Goal: Transaction & Acquisition: Purchase product/service

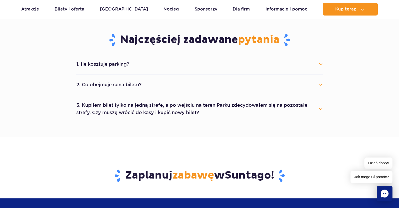
scroll to position [289, 0]
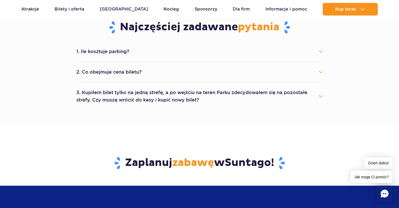
click at [319, 52] on button "1. Ile kosztuje parking?" at bounding box center [199, 52] width 247 height 12
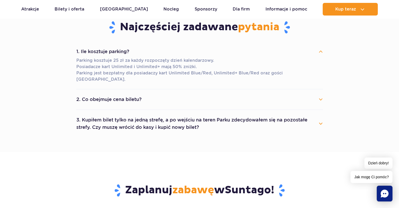
click at [319, 52] on button "1. Ile kosztuje parking?" at bounding box center [199, 52] width 247 height 12
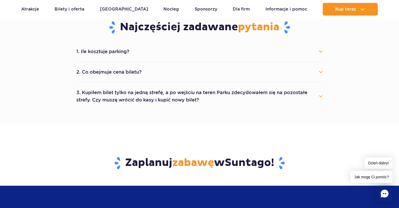
click at [311, 96] on button "3. Kupiłem bilet tylko na jedną strefę, a po wejściu na teren Parku zdecydowałe…" at bounding box center [199, 96] width 247 height 19
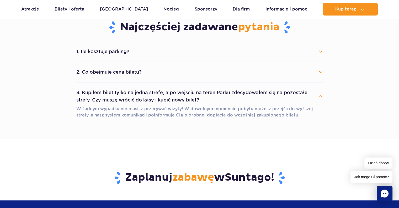
click at [319, 97] on button "3. Kupiłem bilet tylko na jedną strefę, a po wejściu na teren Parku zdecydowałe…" at bounding box center [199, 96] width 247 height 19
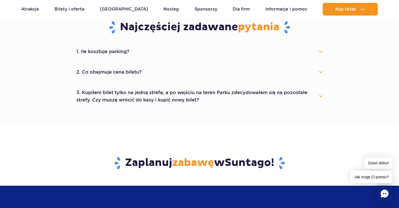
click at [319, 97] on button "3. Kupiłem bilet tylko na jedną strefę, a po wejściu na teren Parku zdecydowałe…" at bounding box center [199, 96] width 247 height 19
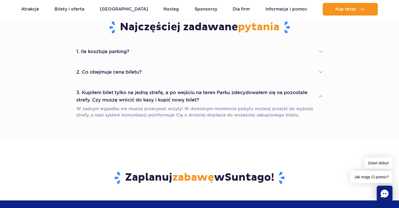
click at [319, 97] on button "3. Kupiłem bilet tylko na jedną strefę, a po wejściu na teren Parku zdecydowałe…" at bounding box center [199, 96] width 247 height 19
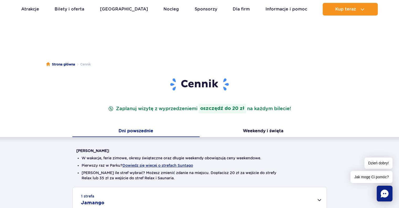
scroll to position [0, 0]
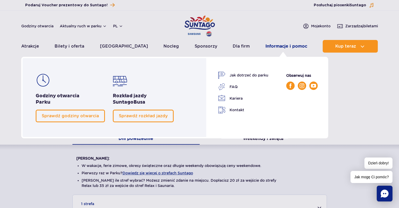
click at [279, 46] on link "Informacje i pomoc" at bounding box center [287, 46] width 42 height 13
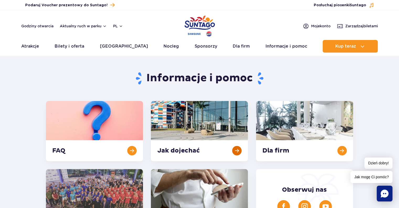
click at [199, 149] on link at bounding box center [199, 131] width 97 height 60
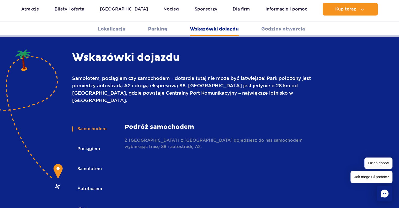
scroll to position [672, 0]
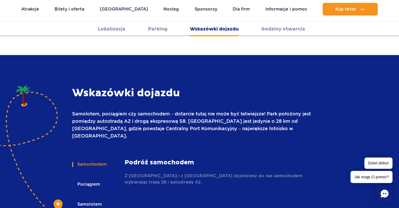
click at [89, 198] on button "Samolotem" at bounding box center [89, 204] width 34 height 12
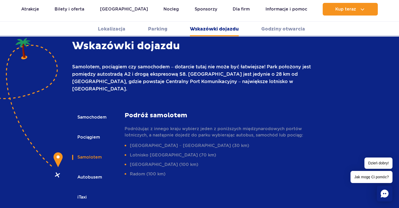
scroll to position [725, 0]
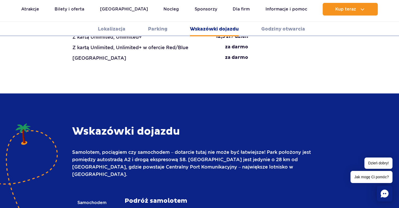
scroll to position [620, 0]
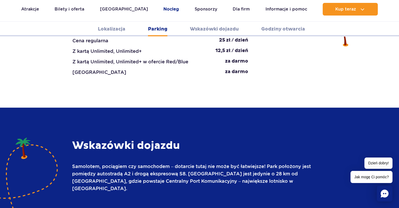
click at [164, 8] on link "Nocleg" at bounding box center [171, 9] width 15 height 13
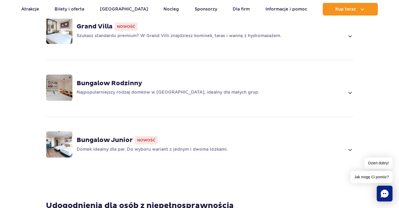
scroll to position [394, 0]
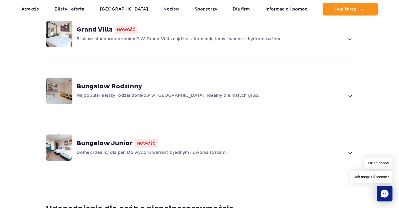
click at [351, 92] on span at bounding box center [350, 95] width 6 height 6
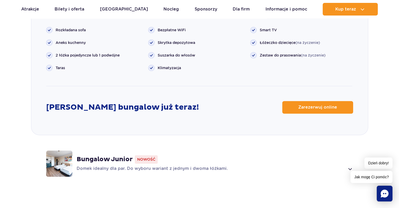
scroll to position [660, 0]
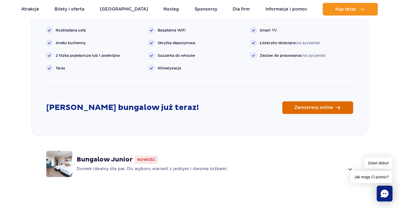
click at [302, 105] on span "Zarezerwuj online" at bounding box center [314, 107] width 39 height 4
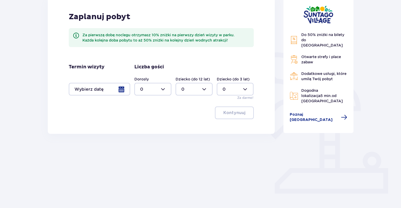
scroll to position [79, 0]
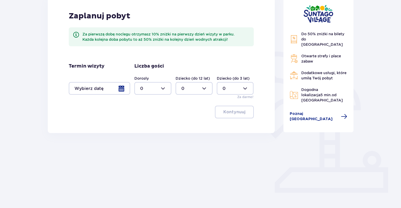
click at [201, 85] on div at bounding box center [194, 88] width 37 height 13
click at [187, 114] on div "1" at bounding box center [193, 115] width 25 height 6
type input "1"
click at [169, 91] on div at bounding box center [152, 88] width 37 height 13
click at [144, 126] on div "2" at bounding box center [152, 126] width 25 height 6
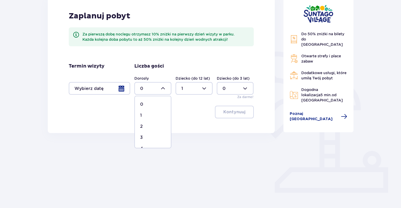
type input "2"
click at [123, 90] on div at bounding box center [99, 88] width 61 height 13
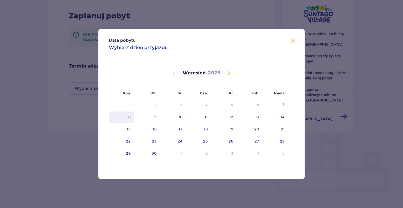
click at [128, 116] on div "8" at bounding box center [121, 117] width 25 height 12
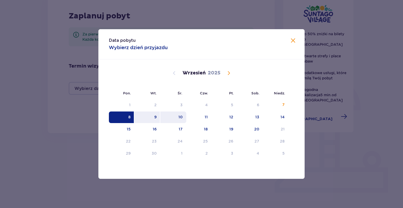
click at [182, 118] on div "10" at bounding box center [181, 116] width 4 height 5
type input "[DATE] - [DATE]"
type input "0"
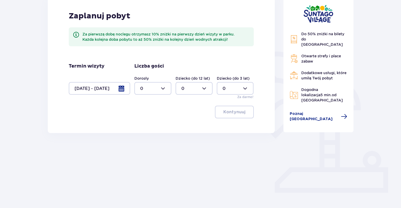
scroll to position [53, 0]
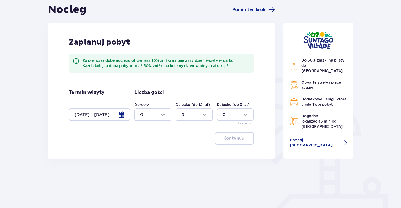
click at [247, 115] on div at bounding box center [235, 114] width 37 height 13
click at [223, 140] on p "1" at bounding box center [224, 142] width 2 height 6
type input "1"
click at [171, 115] on div at bounding box center [152, 114] width 37 height 13
click at [144, 153] on div "2" at bounding box center [152, 153] width 25 height 6
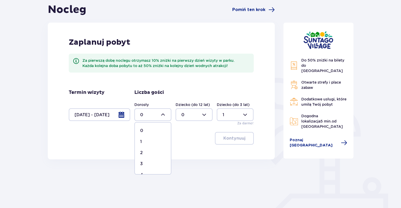
type input "2"
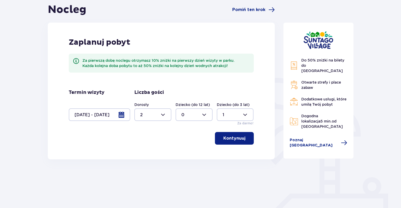
click at [231, 137] on p "Kontynuuj" at bounding box center [234, 138] width 22 height 6
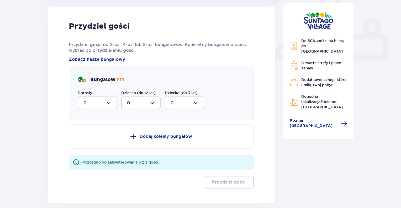
scroll to position [212, 0]
click at [112, 102] on div at bounding box center [97, 102] width 39 height 13
click at [92, 140] on div "2" at bounding box center [97, 141] width 28 height 6
type input "2"
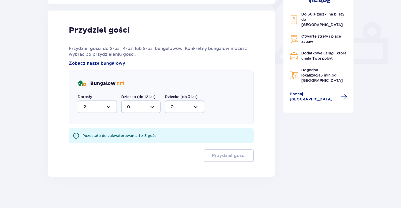
click at [193, 106] on div at bounding box center [184, 106] width 39 height 13
click at [172, 132] on div "1" at bounding box center [185, 134] width 28 height 6
type input "1"
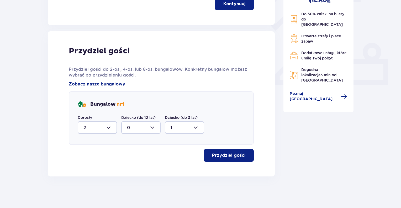
scroll to position [186, 0]
click at [227, 154] on p "Przydziel gości" at bounding box center [228, 156] width 33 height 6
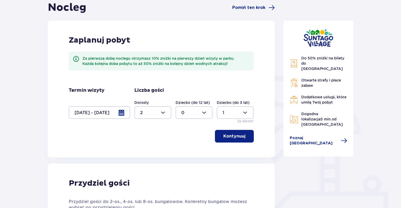
scroll to position [0, 0]
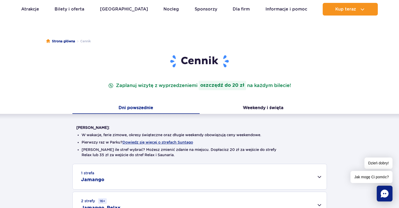
scroll to position [105, 0]
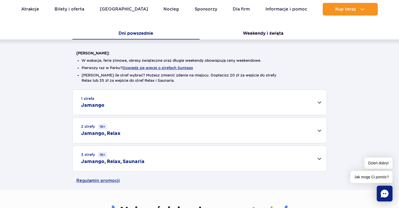
click at [222, 100] on div "1 strefa Jamango" at bounding box center [200, 102] width 254 height 25
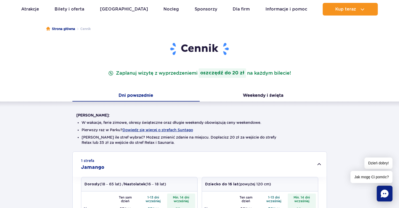
scroll to position [26, 0]
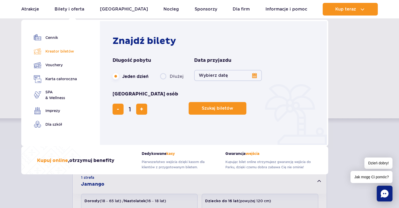
click at [73, 54] on link "Kreator biletów" at bounding box center [55, 51] width 43 height 7
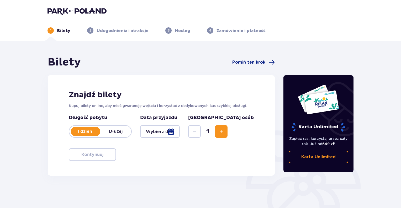
click at [117, 134] on p "Dłużej" at bounding box center [115, 131] width 31 height 6
click at [180, 134] on div at bounding box center [160, 131] width 40 height 13
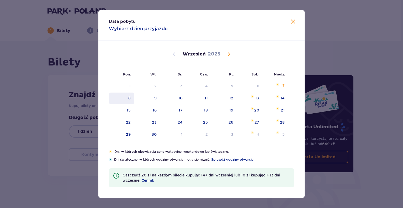
click at [132, 99] on div "8" at bounding box center [121, 98] width 25 height 12
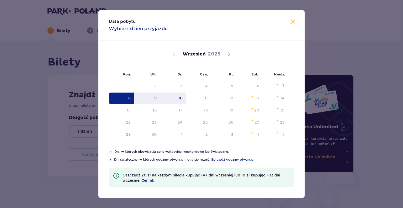
click at [175, 99] on div "10" at bounding box center [173, 98] width 26 height 12
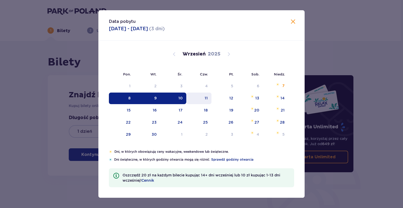
type input "[DATE] - [DATE]"
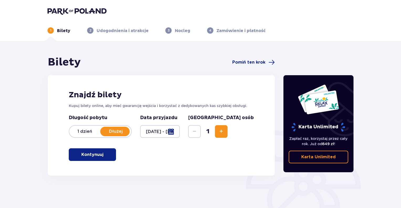
click at [224, 130] on span "Increase" at bounding box center [221, 131] width 6 height 6
click at [224, 131] on span "Increase" at bounding box center [221, 131] width 6 height 6
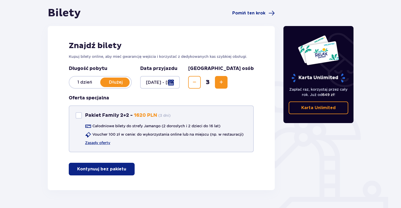
scroll to position [53, 0]
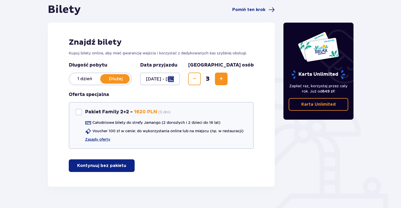
click at [117, 168] on p "Kontynuuj bez pakietu" at bounding box center [101, 165] width 49 height 6
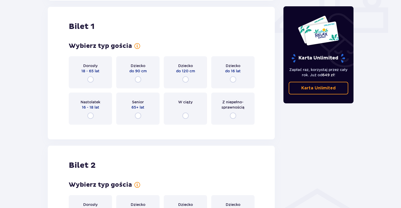
scroll to position [239, 0]
click at [91, 78] on input "radio" at bounding box center [90, 79] width 6 height 6
radio input "true"
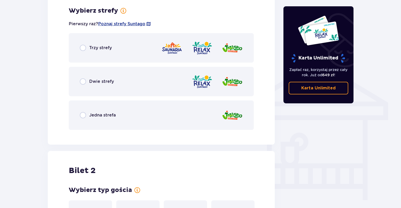
scroll to position [367, 0]
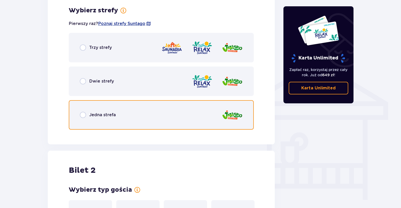
click at [84, 114] on input "radio" at bounding box center [83, 115] width 6 height 6
radio input "true"
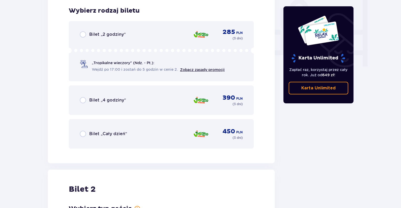
scroll to position [500, 0]
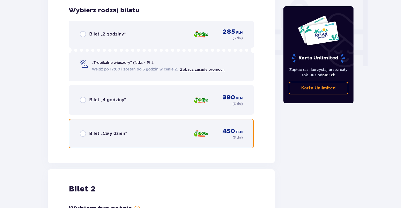
click at [81, 134] on input "radio" at bounding box center [83, 133] width 6 height 6
radio input "true"
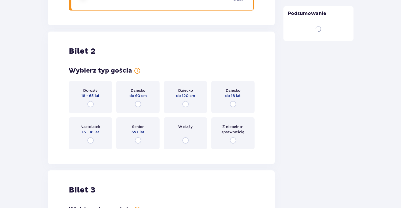
scroll to position [662, 0]
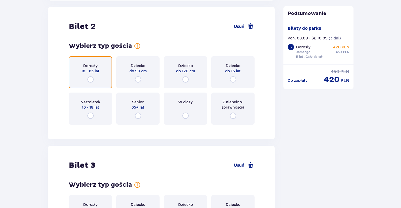
click at [88, 80] on input "radio" at bounding box center [90, 79] width 6 height 6
radio input "true"
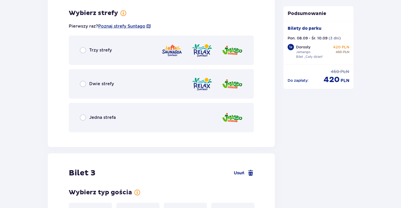
scroll to position [790, 0]
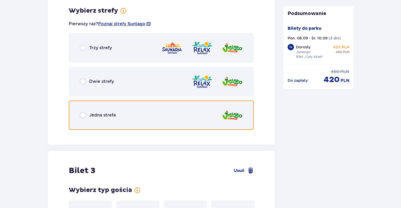
click at [82, 116] on input "radio" at bounding box center [83, 115] width 6 height 6
radio input "true"
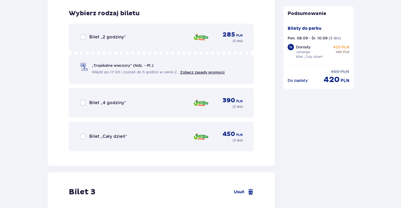
scroll to position [924, 0]
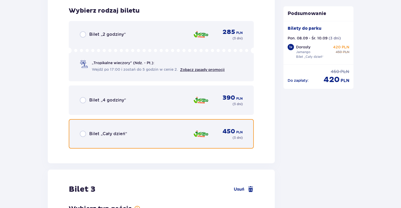
click at [85, 133] on input "radio" at bounding box center [83, 133] width 6 height 6
radio input "true"
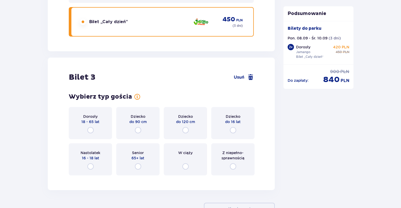
scroll to position [1074, 0]
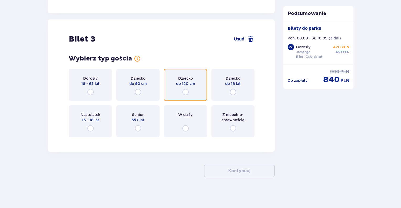
click at [183, 93] on input "radio" at bounding box center [185, 92] width 6 height 6
radio input "true"
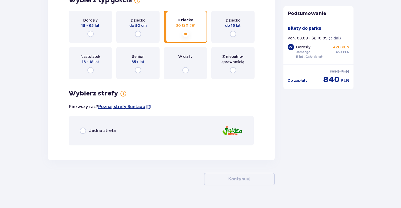
scroll to position [1140, 0]
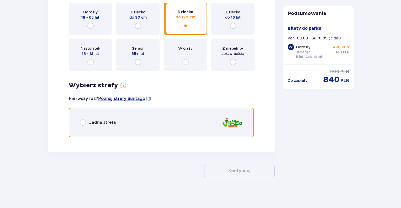
click at [85, 120] on input "radio" at bounding box center [83, 122] width 6 height 6
radio input "true"
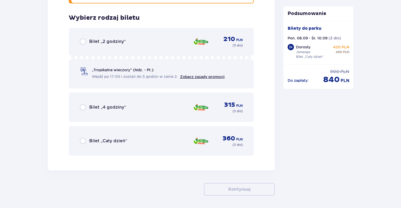
scroll to position [1280, 0]
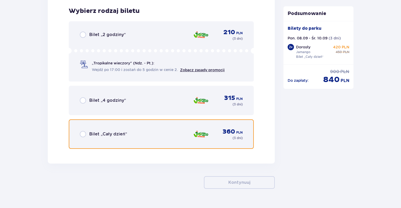
click at [84, 133] on input "radio" at bounding box center [83, 134] width 6 height 6
radio input "true"
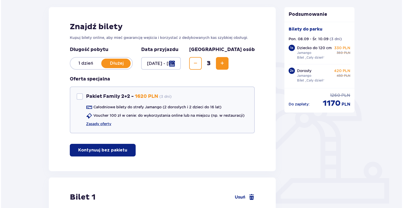
scroll to position [59, 0]
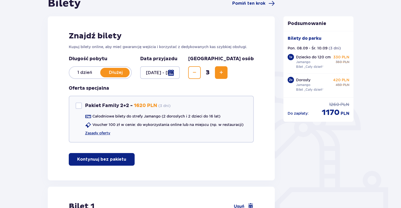
click at [180, 69] on div at bounding box center [160, 72] width 40 height 13
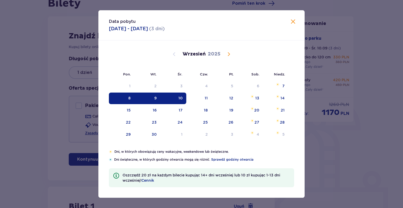
click at [158, 98] on div "9" at bounding box center [147, 98] width 26 height 12
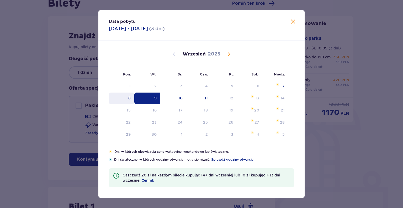
click at [126, 95] on div "8" at bounding box center [121, 98] width 25 height 12
click at [149, 98] on div "9" at bounding box center [147, 98] width 26 height 12
type input "[DATE] - [DATE]"
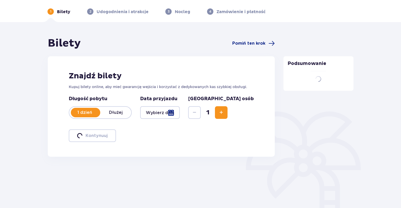
scroll to position [59, 0]
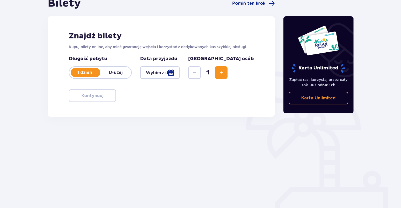
click at [228, 77] on button "Increase" at bounding box center [221, 72] width 13 height 13
click at [125, 72] on p "Dłużej" at bounding box center [115, 73] width 31 height 6
click at [180, 72] on div at bounding box center [160, 72] width 40 height 13
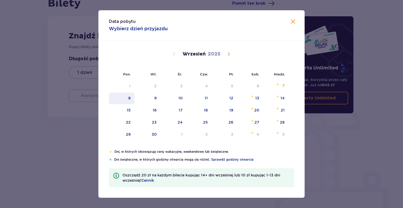
click at [130, 98] on div "8" at bounding box center [129, 97] width 2 height 5
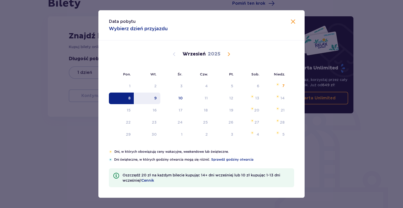
click at [146, 99] on div "9" at bounding box center [147, 98] width 26 height 12
type input "[DATE] - [DATE]"
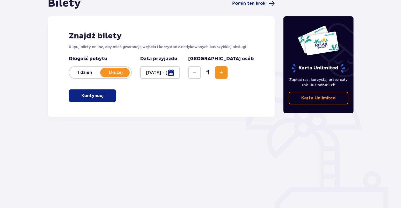
click at [224, 73] on span "Increase" at bounding box center [221, 72] width 6 height 6
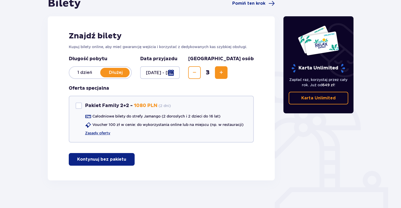
click at [105, 159] on p "Kontynuuj bez pakietu" at bounding box center [101, 159] width 49 height 6
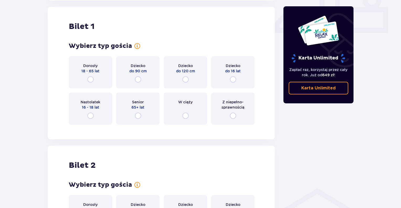
scroll to position [239, 0]
click at [91, 79] on input "radio" at bounding box center [90, 79] width 6 height 6
radio input "true"
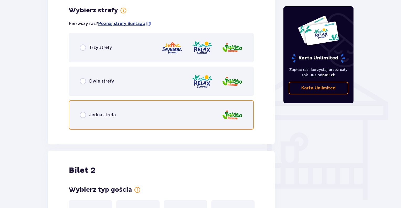
click at [80, 113] on input "radio" at bounding box center [83, 115] width 6 height 6
radio input "true"
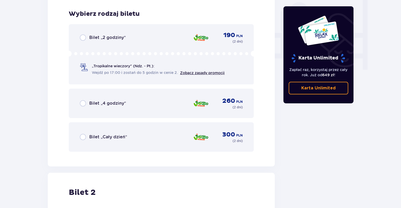
scroll to position [500, 0]
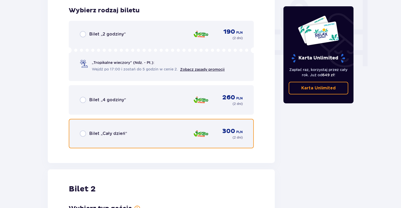
click at [83, 133] on input "radio" at bounding box center [83, 133] width 6 height 6
radio input "true"
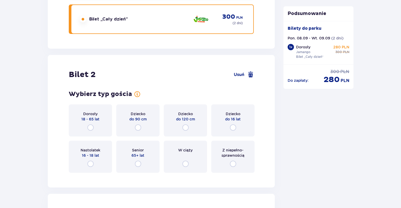
scroll to position [662, 0]
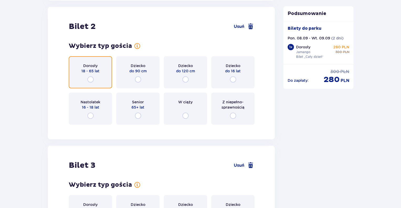
click at [91, 78] on input "radio" at bounding box center [90, 79] width 6 height 6
radio input "true"
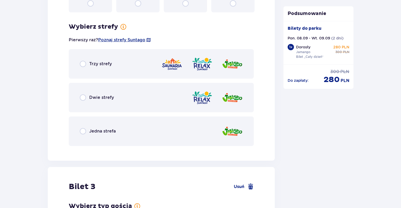
scroll to position [790, 0]
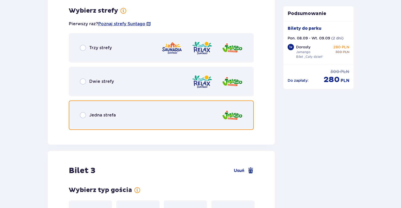
click at [80, 114] on input "radio" at bounding box center [83, 115] width 6 height 6
radio input "true"
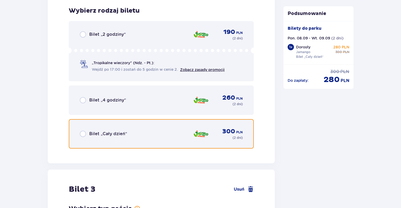
click at [83, 134] on input "radio" at bounding box center [83, 133] width 6 height 6
radio input "true"
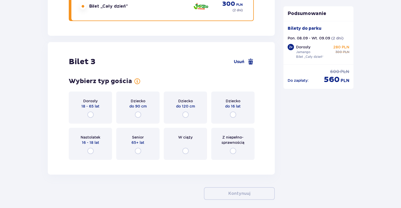
scroll to position [1074, 0]
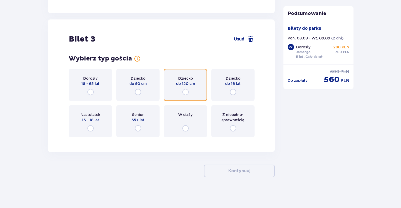
click at [185, 89] on input "radio" at bounding box center [185, 92] width 6 height 6
radio input "true"
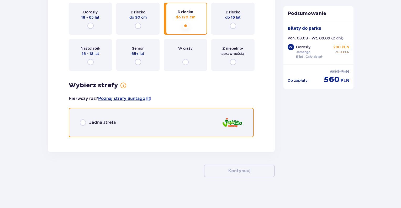
click at [83, 122] on input "radio" at bounding box center [83, 122] width 6 height 6
radio input "true"
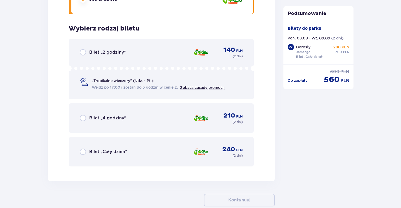
scroll to position [1280, 0]
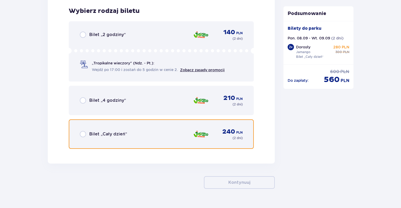
click at [83, 131] on input "radio" at bounding box center [83, 134] width 6 height 6
radio input "true"
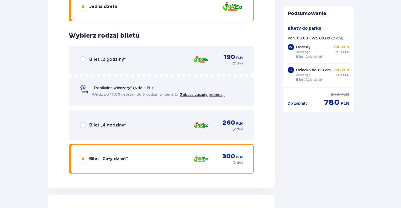
scroll to position [899, 0]
